Goal: Navigation & Orientation: Find specific page/section

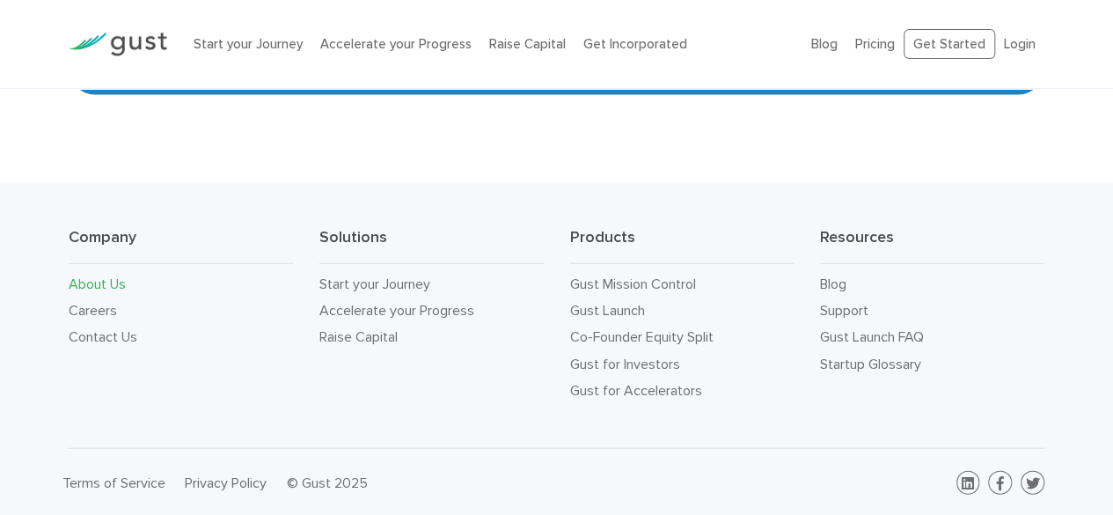
scroll to position [1854, 0]
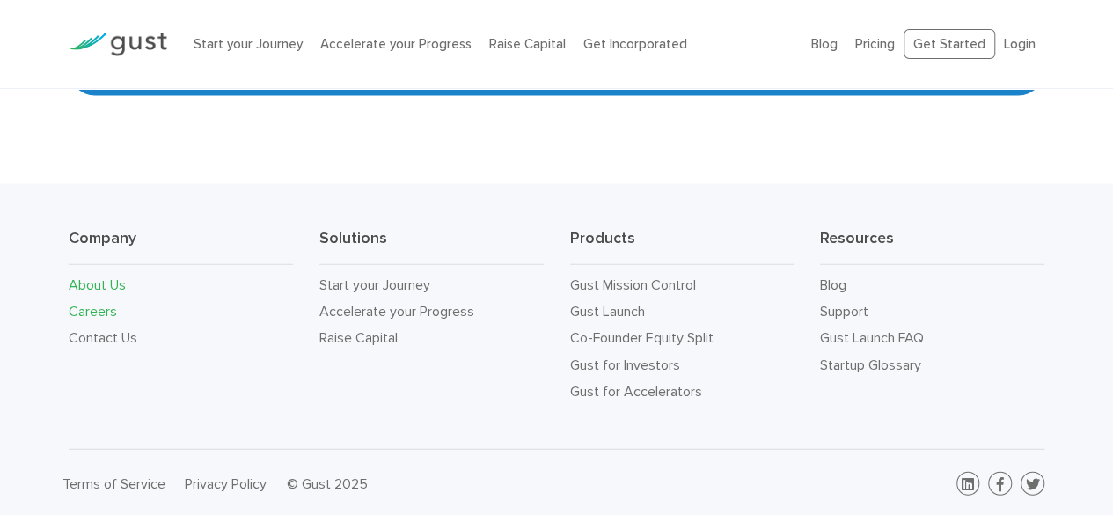
click at [104, 312] on link "Careers" at bounding box center [93, 311] width 48 height 17
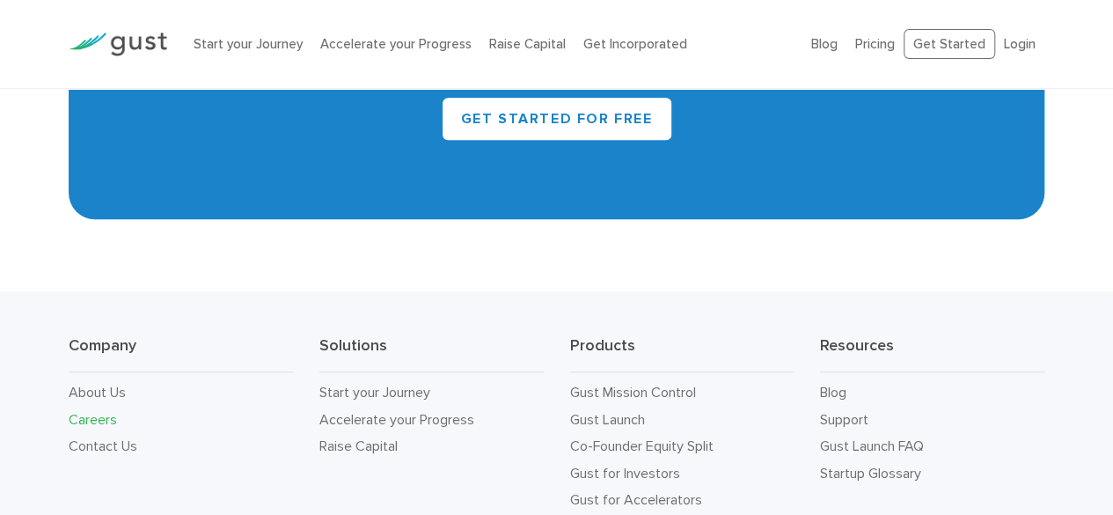
scroll to position [4163, 0]
